Goal: Task Accomplishment & Management: Manage account settings

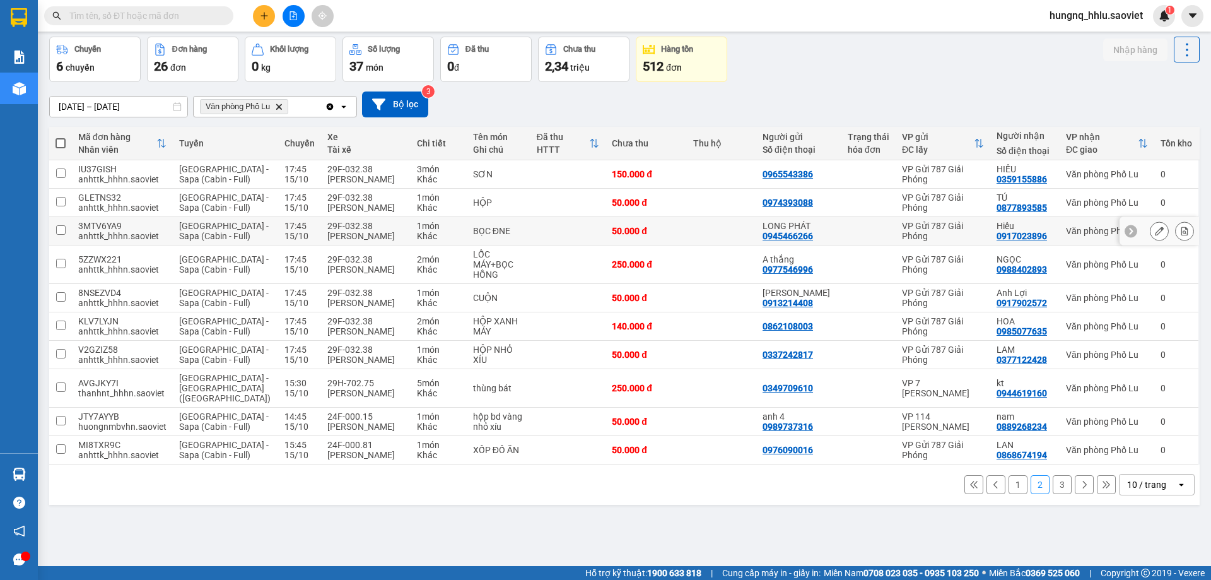
scroll to position [58, 0]
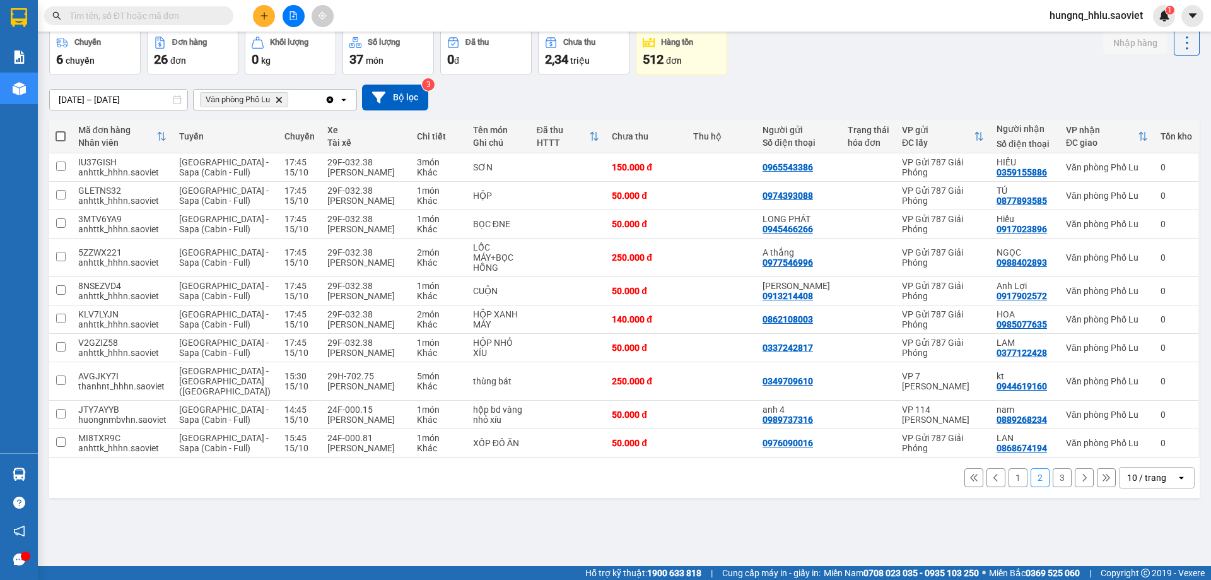
click at [1056, 470] on button "3" at bounding box center [1061, 477] width 19 height 19
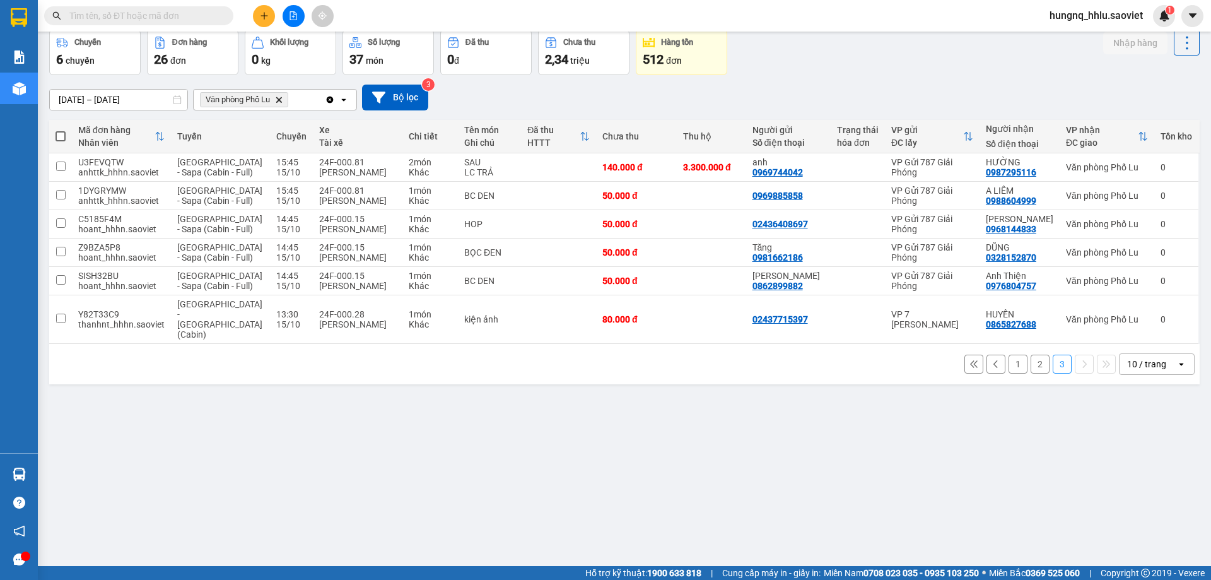
click at [1030, 354] on button "2" at bounding box center [1039, 363] width 19 height 19
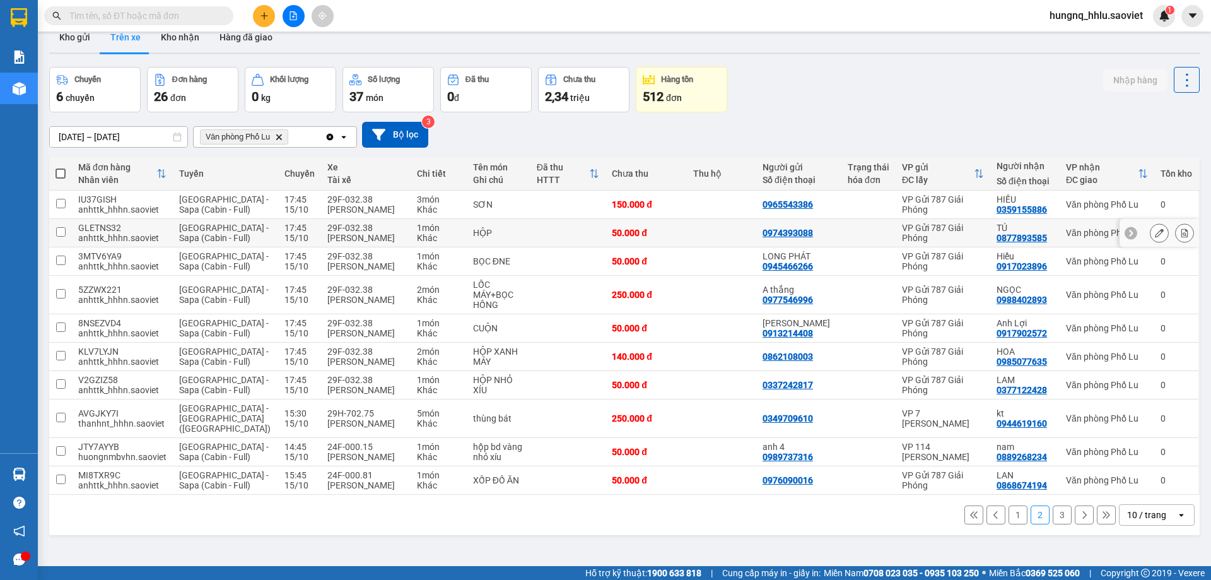
scroll to position [0, 0]
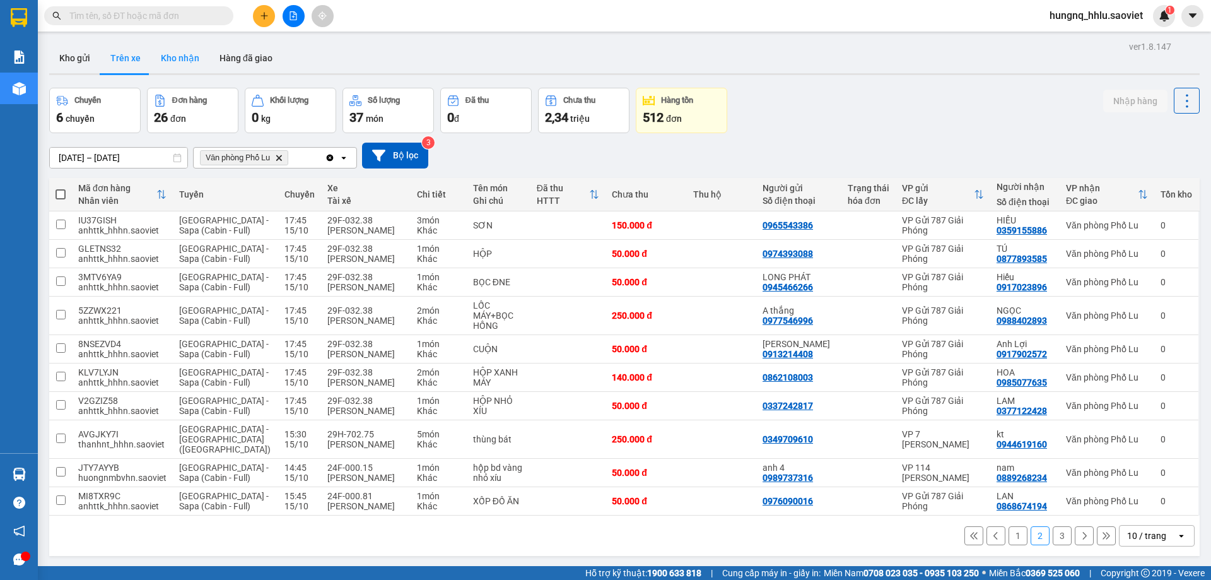
click at [171, 56] on button "Kho nhận" at bounding box center [180, 58] width 59 height 30
type input "[DATE] – [DATE]"
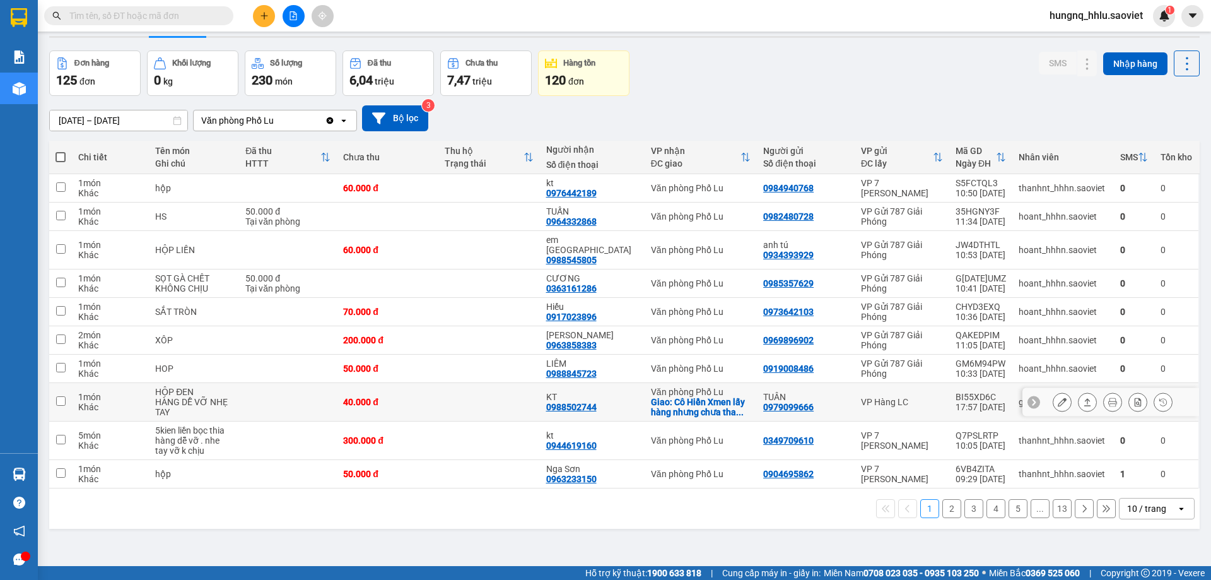
scroll to position [58, 0]
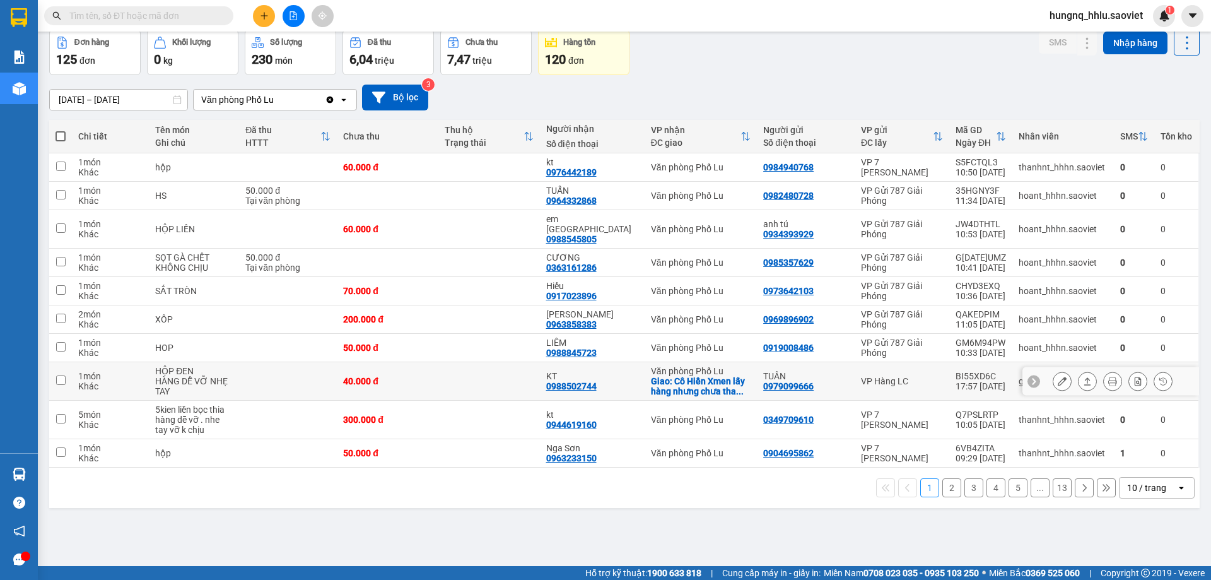
click at [1053, 379] on button at bounding box center [1062, 381] width 18 height 22
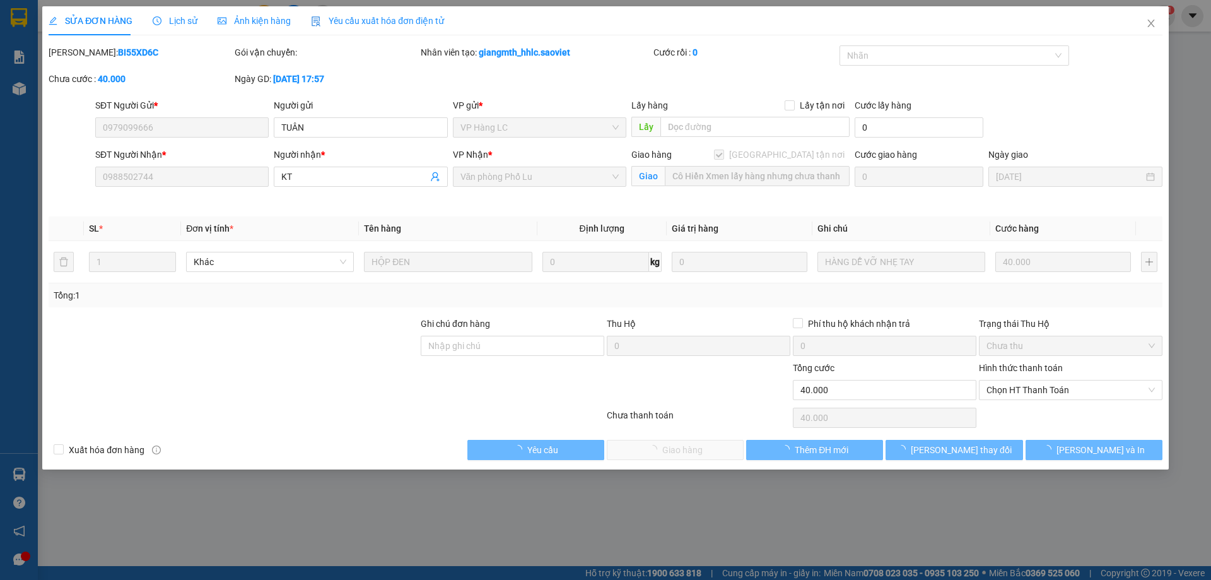
type input "0979099666"
type input "TUÂN"
type input "0988502744"
type input "KT"
checkbox input "true"
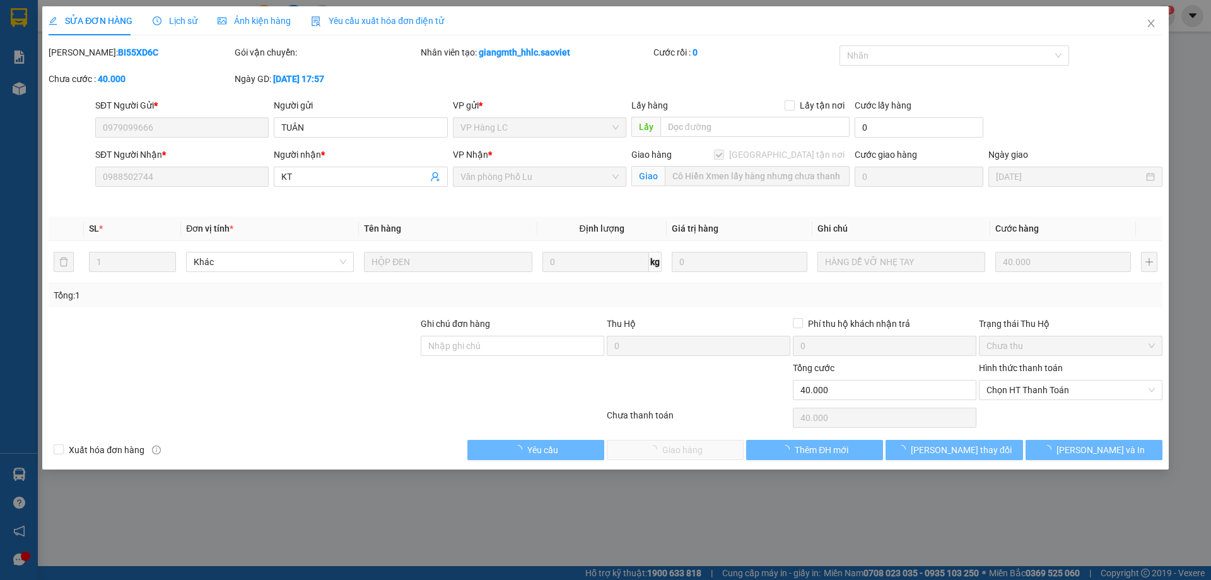
type input "Cô Hiền Xmen lấy hàng nhưng chưa thanh toán"
type input "0"
type input "40.000"
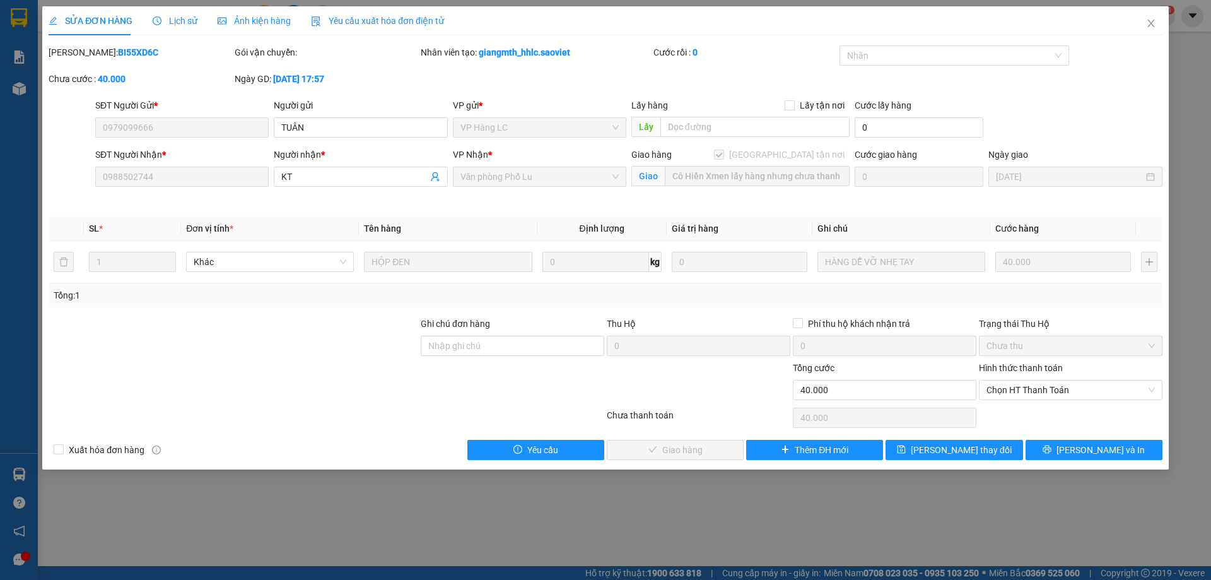
click at [192, 18] on span "Lịch sử" at bounding box center [175, 21] width 45 height 10
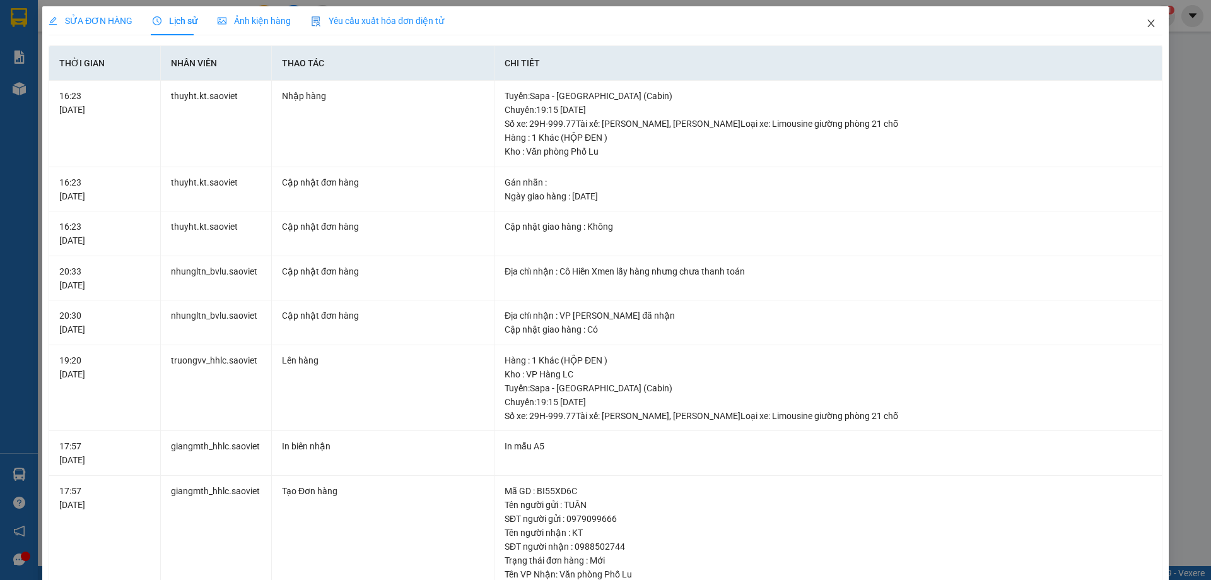
click at [1148, 25] on span "Close" at bounding box center [1150, 23] width 35 height 35
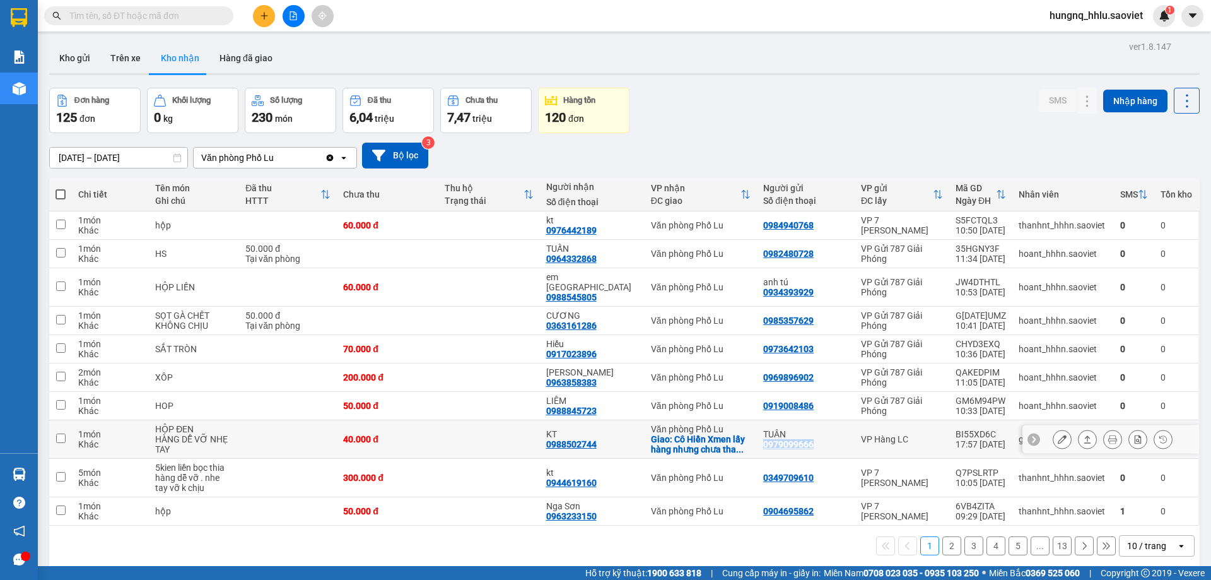
drag, startPoint x: 755, startPoint y: 436, endPoint x: 803, endPoint y: 436, distance: 47.3
click at [803, 439] on div "0979099666" at bounding box center [788, 444] width 50 height 10
click at [779, 119] on div "Đơn hàng 125 đơn Khối lượng 0 kg Số lượng 230 món Đã thu 6,04 triệu Chưa thu 7,…" at bounding box center [624, 110] width 1150 height 45
drag, startPoint x: 551, startPoint y: 435, endPoint x: 619, endPoint y: 436, distance: 68.1
click at [619, 436] on td "KT 0988502744" at bounding box center [592, 439] width 105 height 38
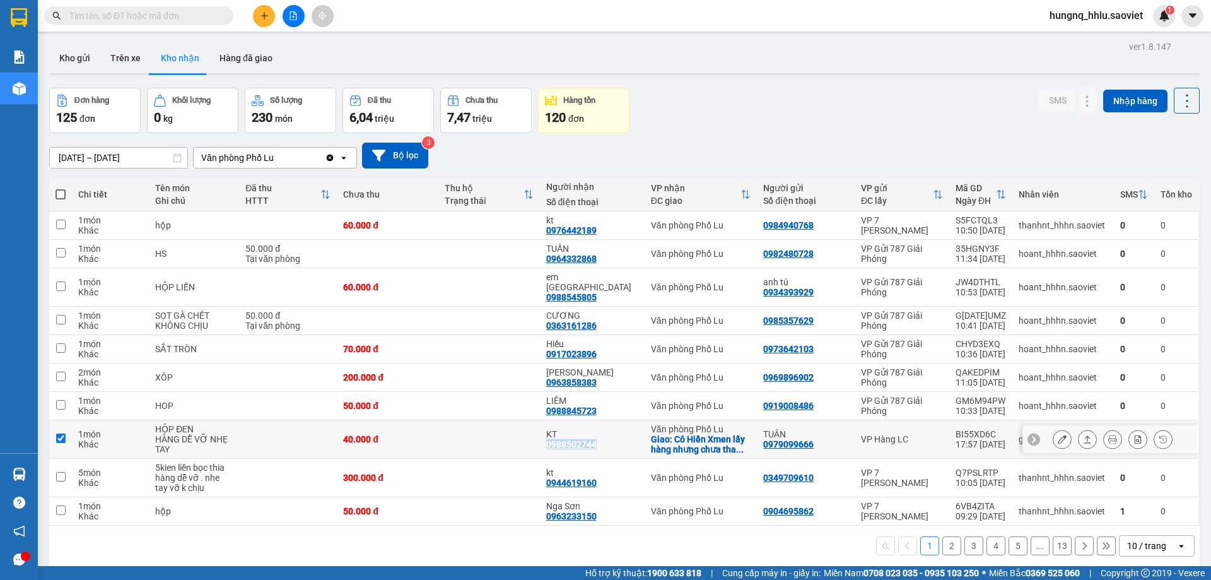
checkbox input "true"
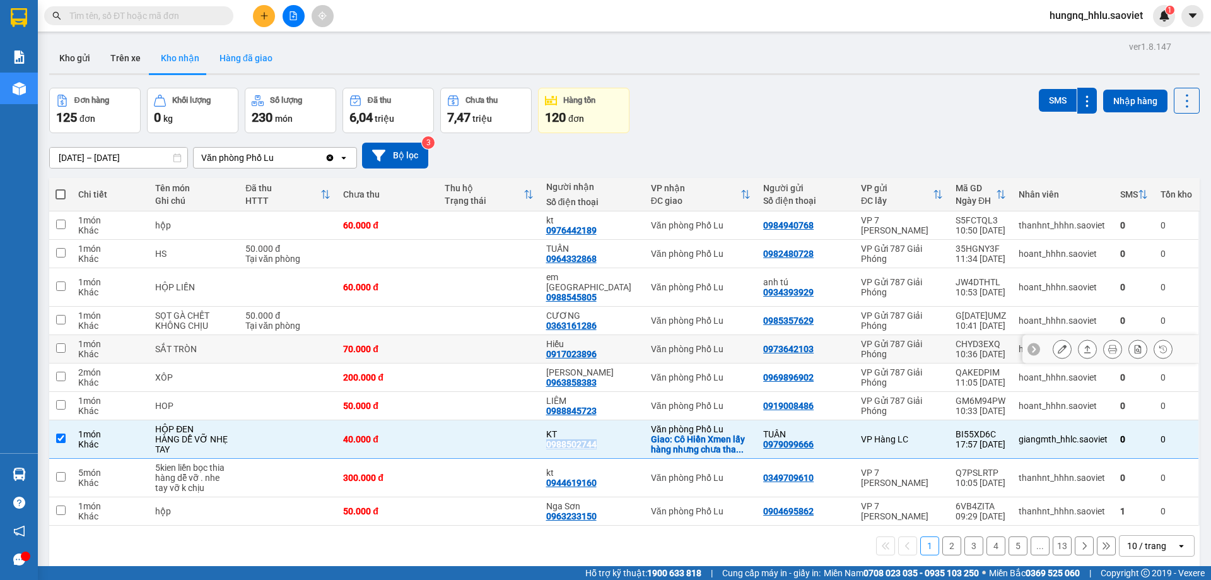
copy div "0988502744"
click at [116, 16] on input "text" at bounding box center [143, 16] width 149 height 14
paste input "0988502744"
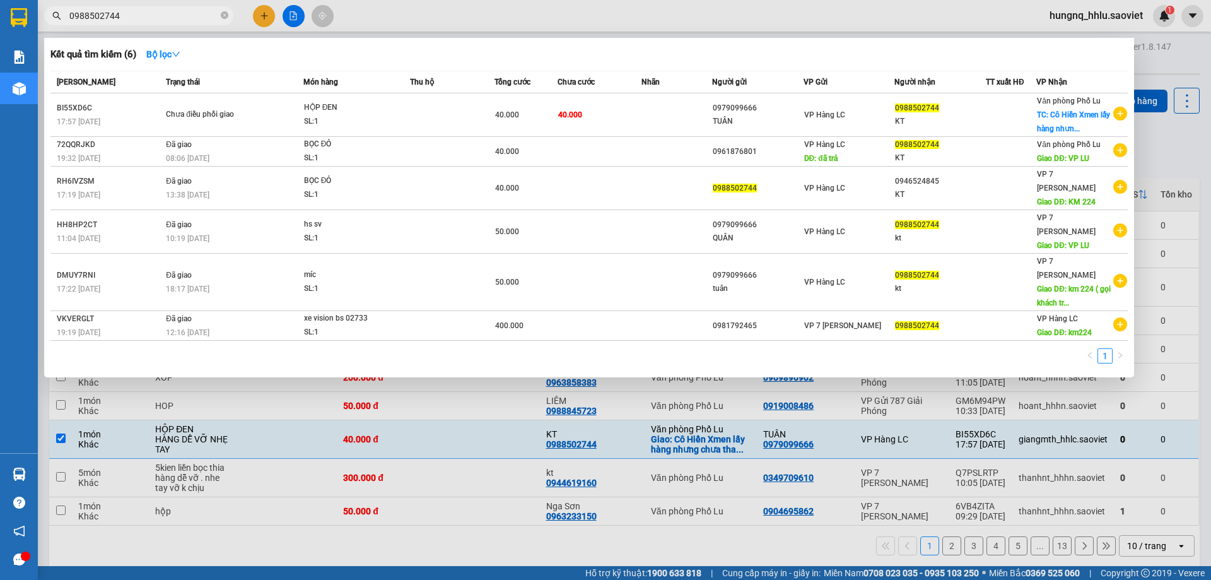
type input "0988502744"
click at [458, 491] on div at bounding box center [605, 290] width 1211 height 580
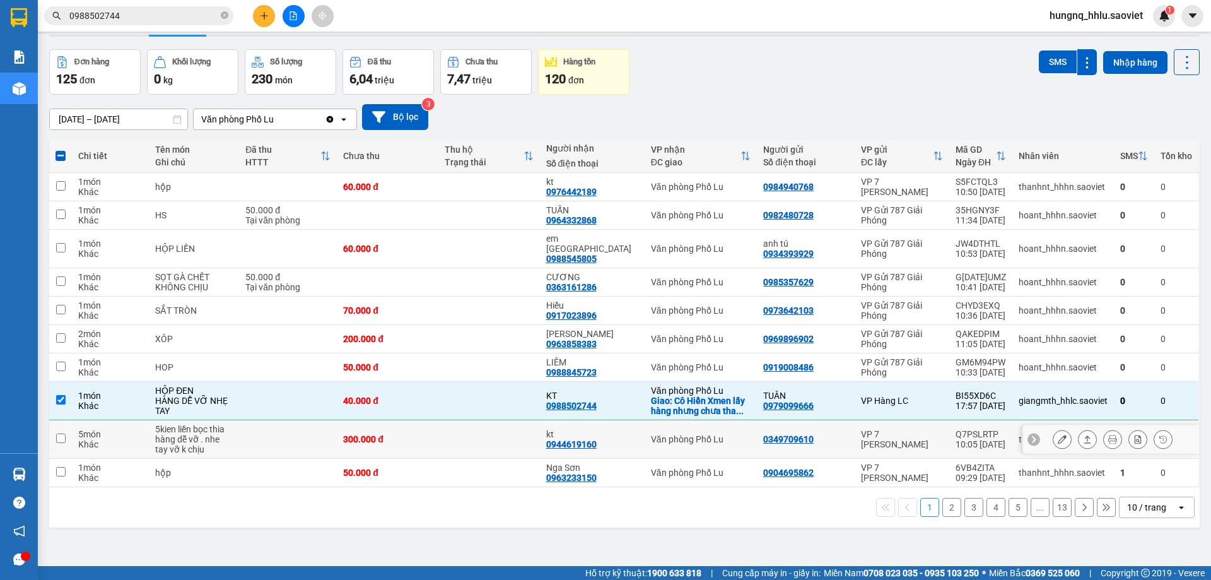
scroll to position [58, 0]
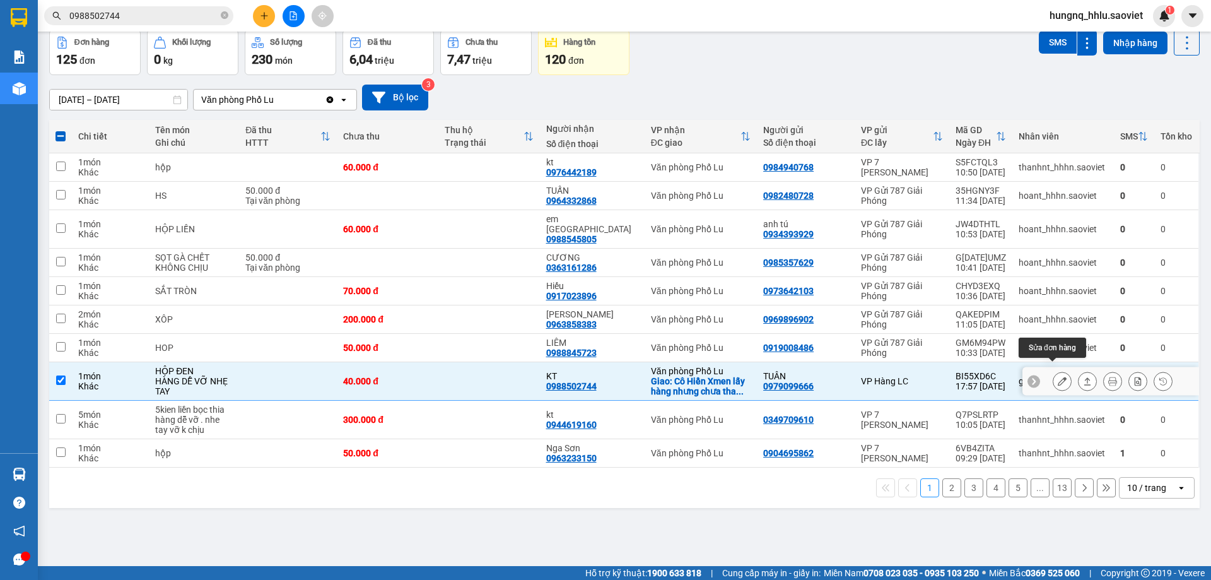
click at [1058, 376] on icon at bounding box center [1062, 380] width 9 height 9
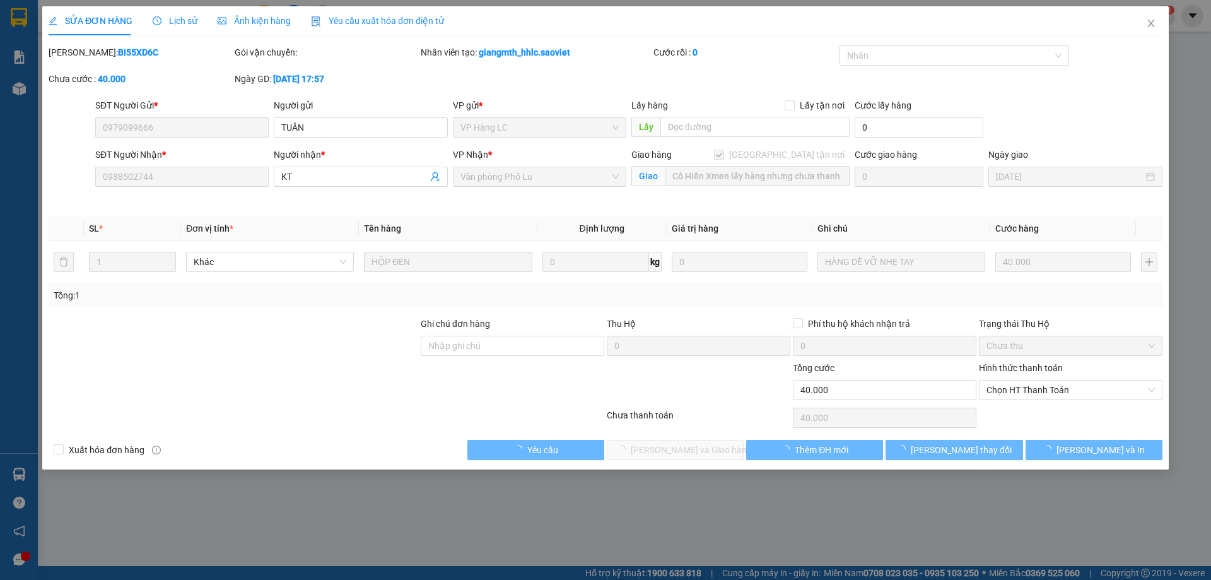
type input "0979099666"
type input "TUÂN"
type input "0988502744"
type input "KT"
checkbox input "true"
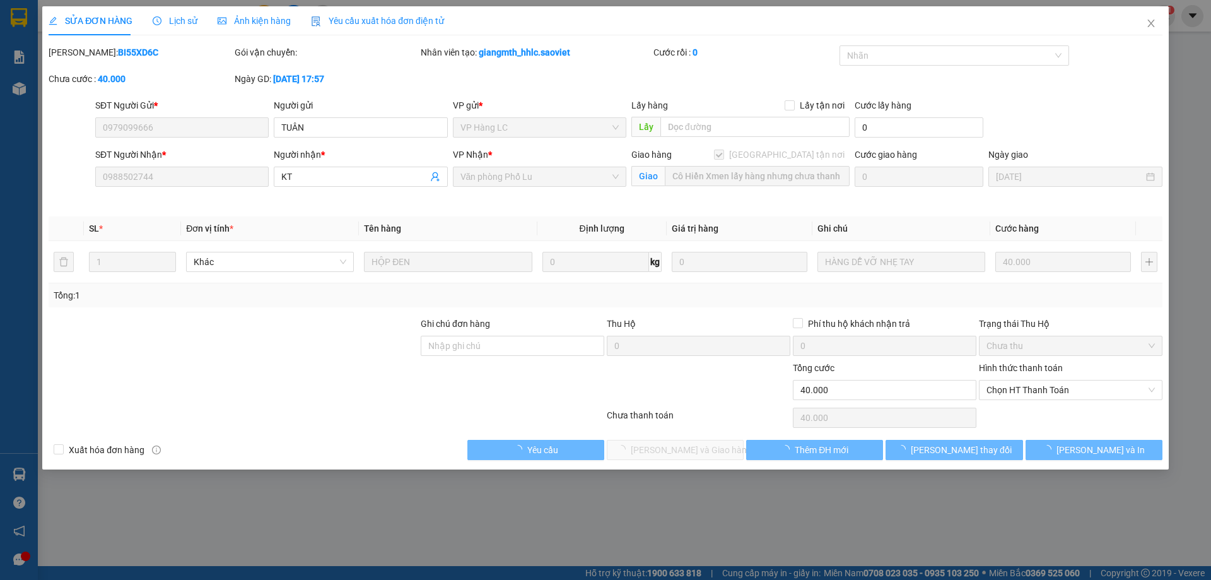
type input "Cô Hiền Xmen lấy hàng nhưng chưa thanh toán"
type input "0"
type input "40.000"
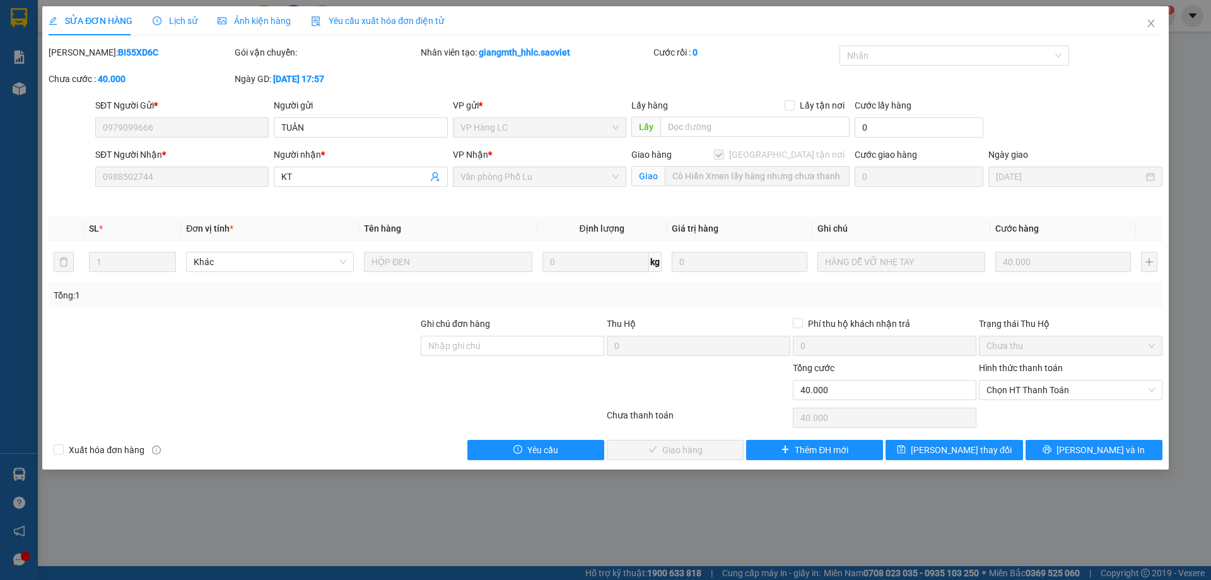
click at [189, 22] on span "Lịch sử" at bounding box center [175, 21] width 45 height 10
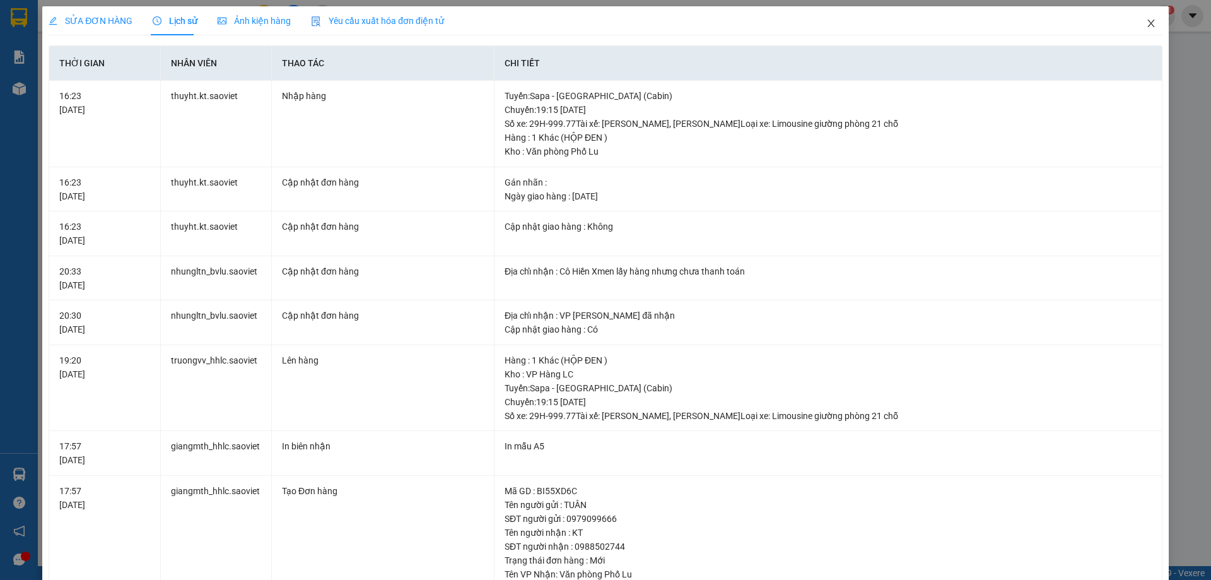
click at [1146, 28] on icon "close" at bounding box center [1151, 23] width 10 height 10
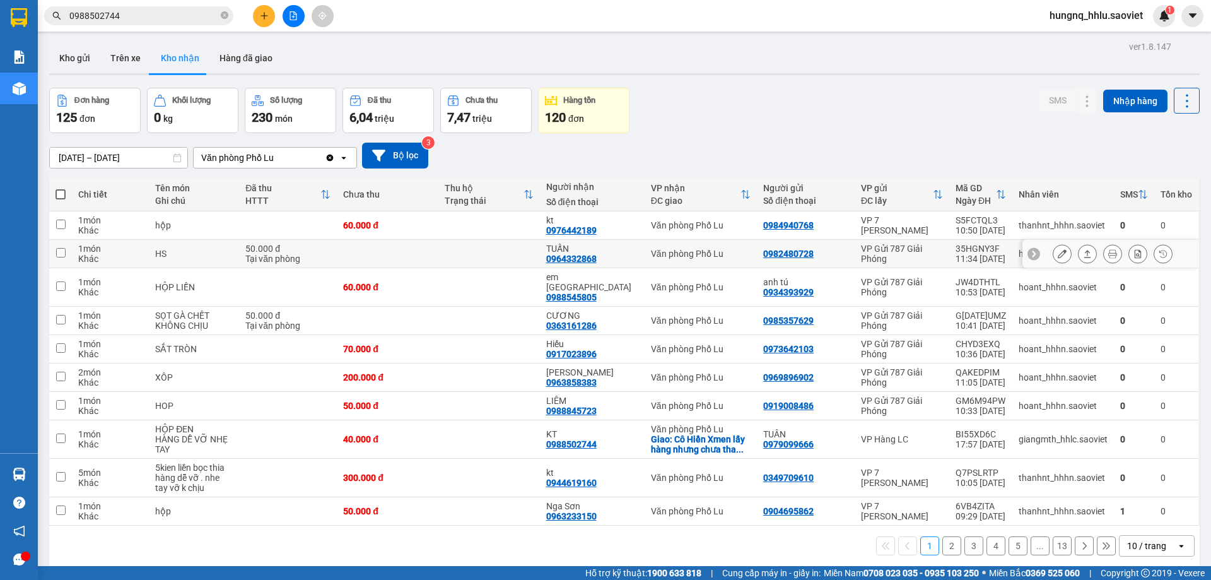
scroll to position [58, 0]
